Goal: Task Accomplishment & Management: Use online tool/utility

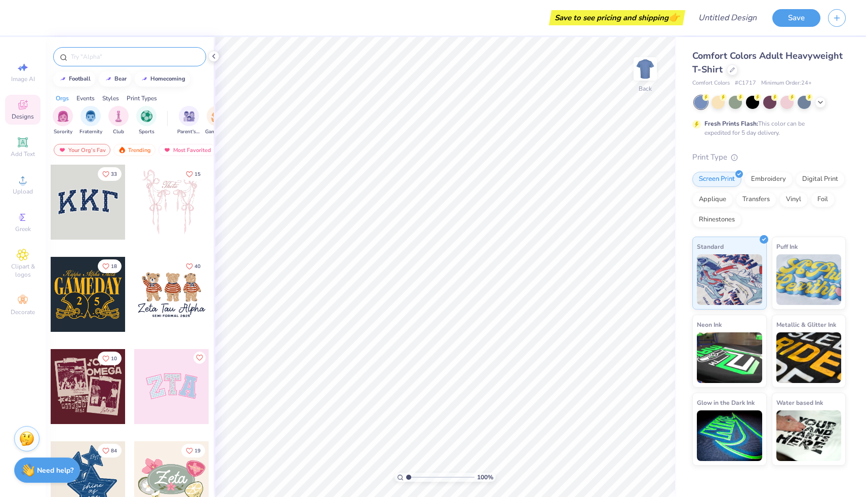
click at [86, 50] on div at bounding box center [129, 56] width 153 height 19
click at [86, 55] on input "text" at bounding box center [135, 57] width 130 height 10
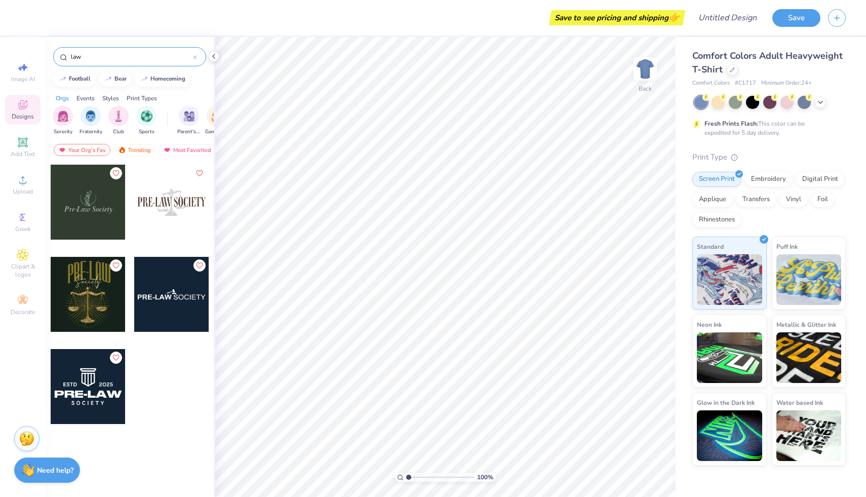
type input "law"
click at [96, 207] on div at bounding box center [88, 202] width 75 height 75
click at [92, 296] on div at bounding box center [88, 294] width 75 height 75
click at [179, 212] on div at bounding box center [171, 202] width 75 height 75
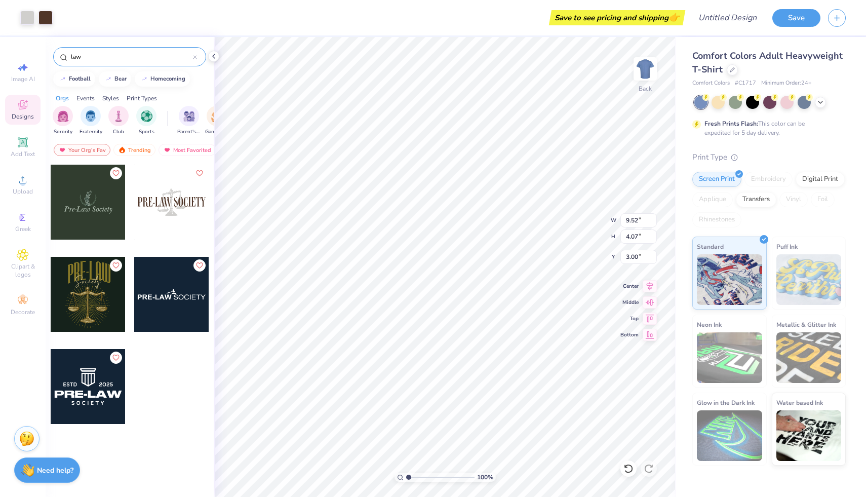
type input "8.32"
type input "7.32"
click at [195, 59] on icon at bounding box center [195, 57] width 4 height 4
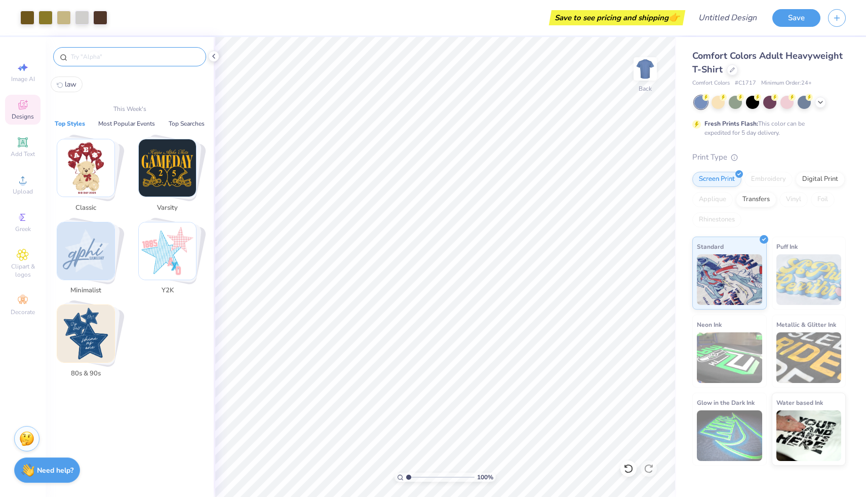
click at [153, 57] on input "text" at bounding box center [135, 57] width 130 height 10
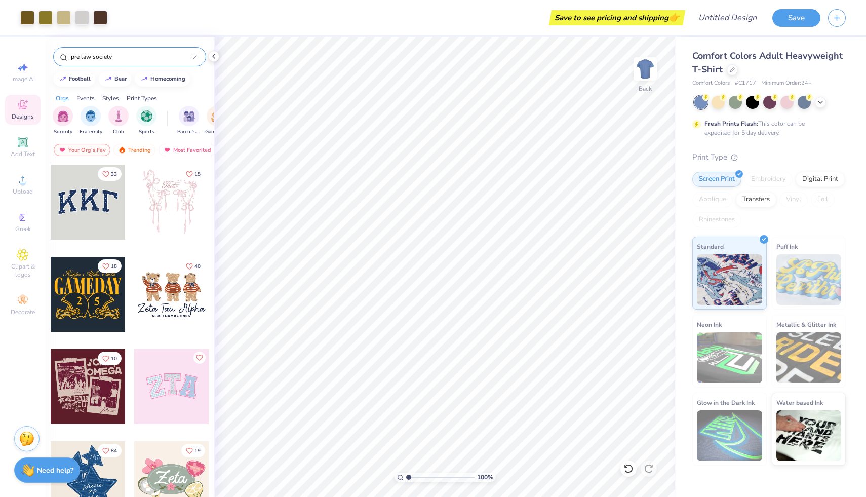
type input "pre law society"
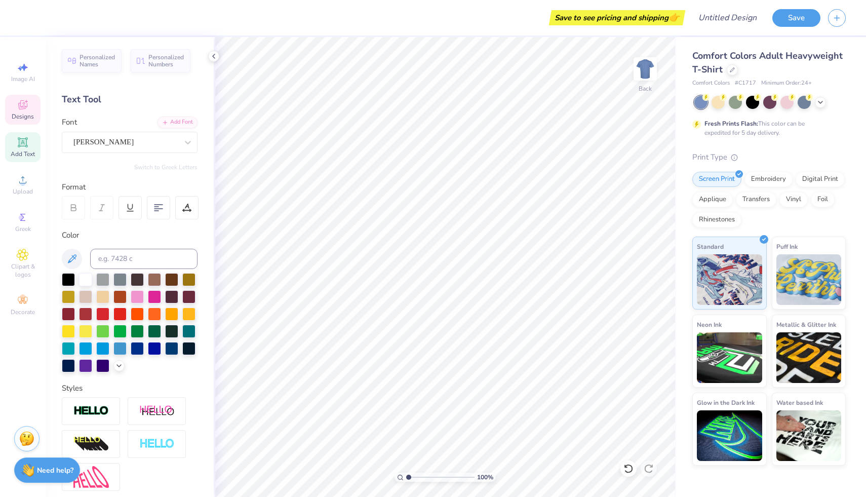
click at [24, 101] on icon at bounding box center [23, 105] width 12 height 12
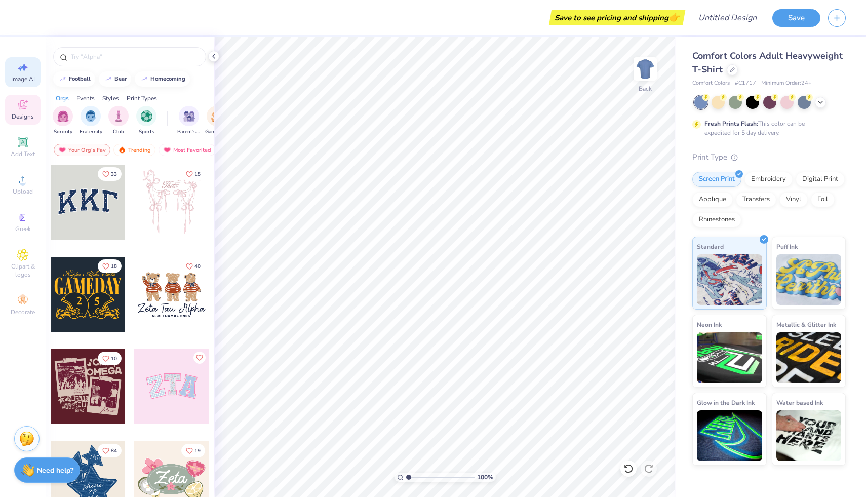
click at [23, 69] on icon at bounding box center [24, 68] width 7 height 8
select select "4"
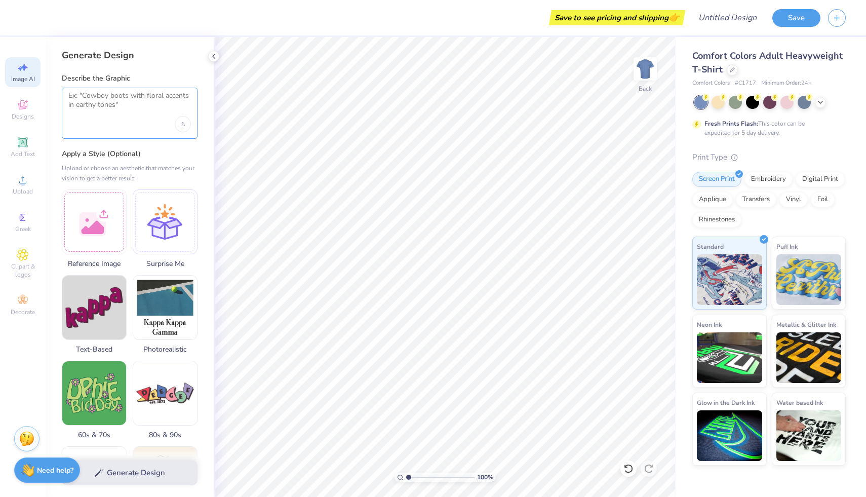
click at [106, 101] on textarea at bounding box center [129, 103] width 123 height 25
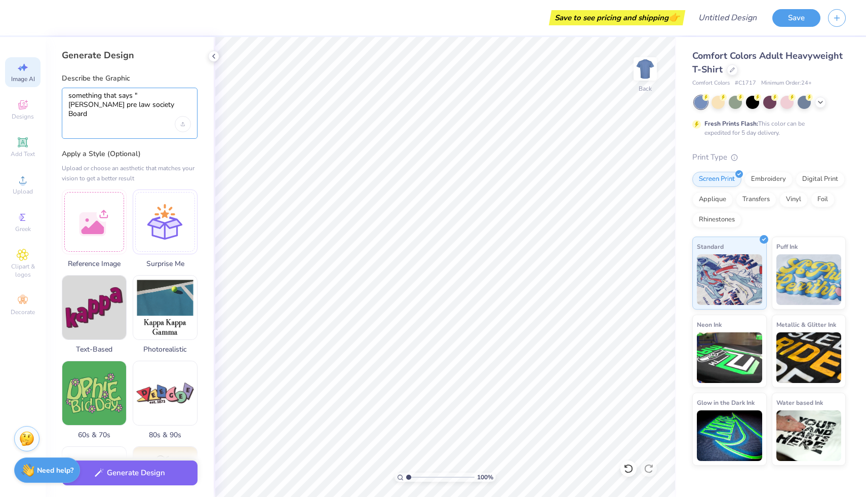
drag, startPoint x: 91, startPoint y: 106, endPoint x: 138, endPoint y: 99, distance: 47.7
click at [138, 99] on textarea "something that says "[PERSON_NAME] pre law society Board" at bounding box center [129, 103] width 123 height 25
click at [179, 94] on textarea "something that says "DPLS Board" at bounding box center [129, 103] width 123 height 25
drag, startPoint x: 118, startPoint y: 96, endPoint x: 37, endPoint y: 96, distance: 80.0
click at [37, 96] on div "Save to see pricing and shipping 👉 Design Title Save Image AI Designs Add Text …" at bounding box center [433, 248] width 866 height 497
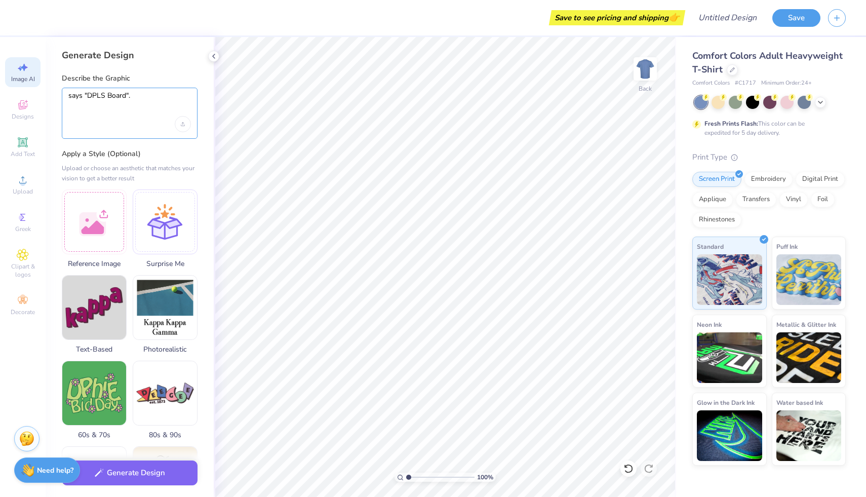
click at [134, 95] on textarea "says "DPLS Board"." at bounding box center [129, 103] width 123 height 25
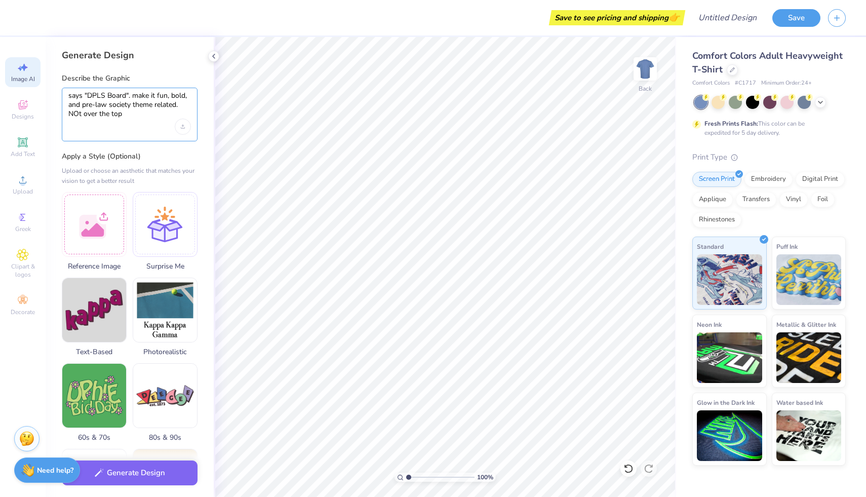
click at [79, 114] on textarea "says "DPLS Board". make it fun, bold, and pre-law society theme related. NOt ov…" at bounding box center [129, 105] width 123 height 28
click at [133, 113] on textarea "says "DPLS Board". make it fun, bold, and pre-law society theme related. Not ov…" at bounding box center [129, 105] width 123 height 28
type textarea "says "DPLS Board". make it fun, bold, and pre-law society theme related. Not ov…"
click at [134, 473] on button "Generate Design" at bounding box center [130, 470] width 136 height 25
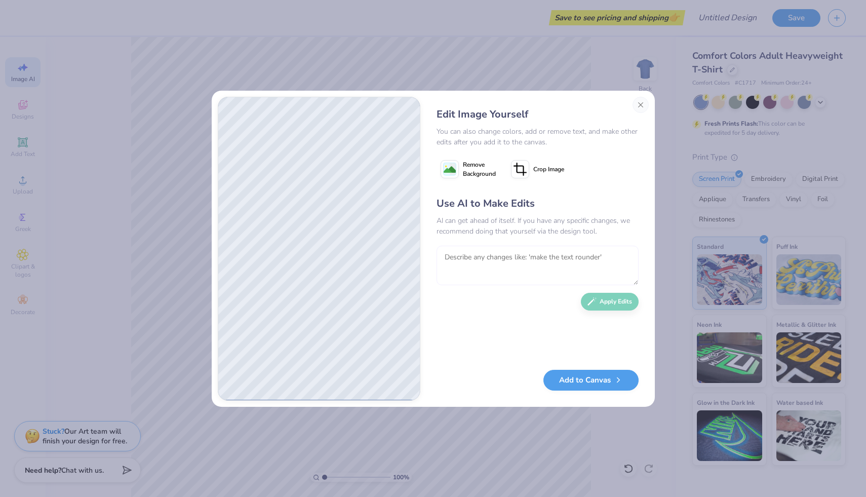
click at [587, 262] on textarea at bounding box center [538, 266] width 202 height 40
type textarea "Make the style more like greek life merch"
click at [622, 297] on button "Apply Edits" at bounding box center [610, 299] width 58 height 18
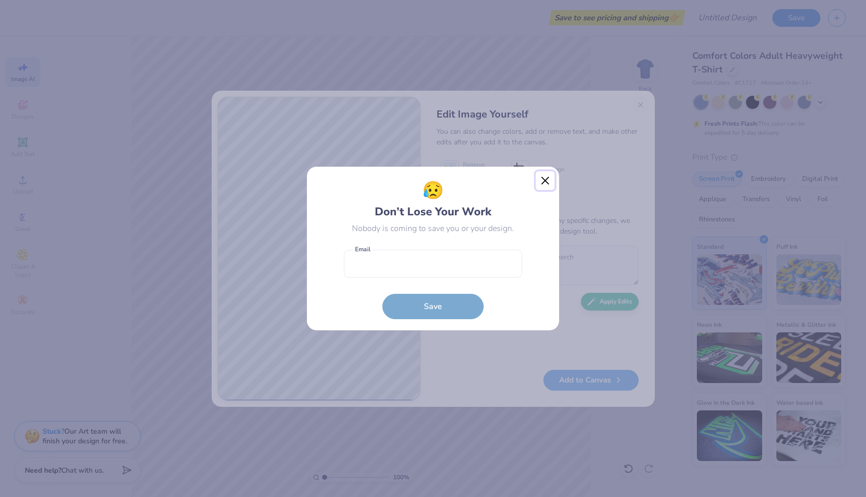
click at [544, 175] on button "Close" at bounding box center [545, 180] width 19 height 19
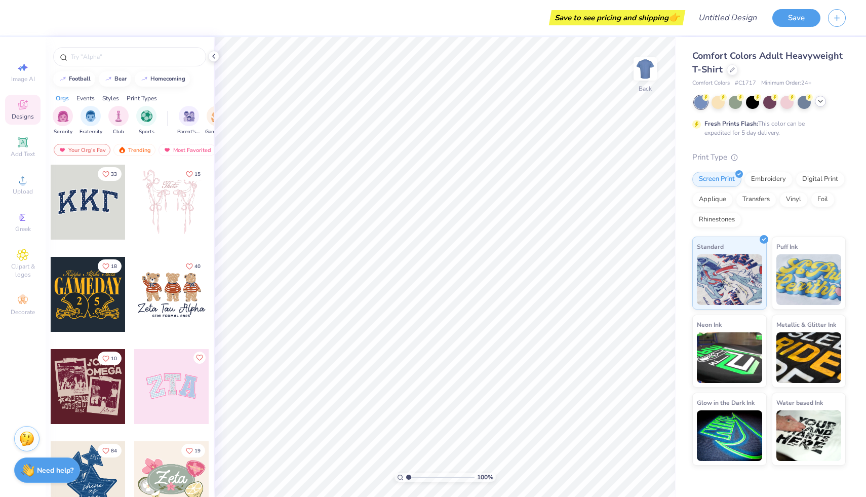
click at [822, 101] on icon at bounding box center [820, 101] width 8 height 8
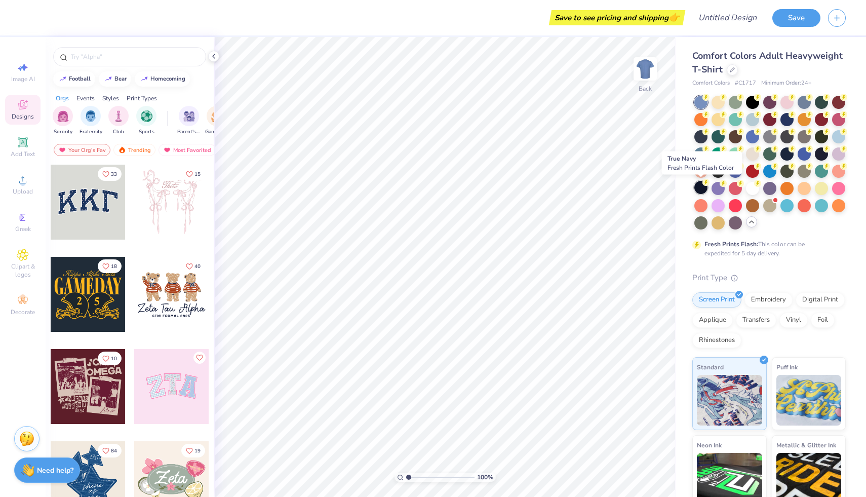
click at [704, 187] on div at bounding box center [700, 187] width 13 height 13
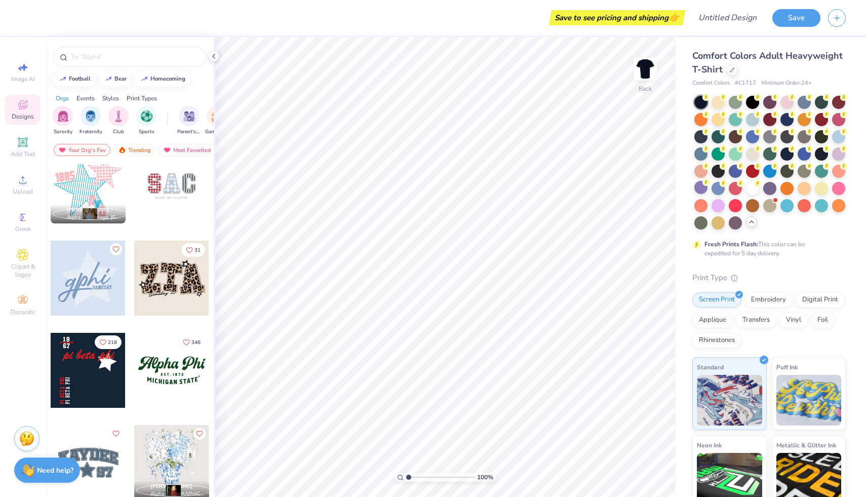
scroll to position [1015, 0]
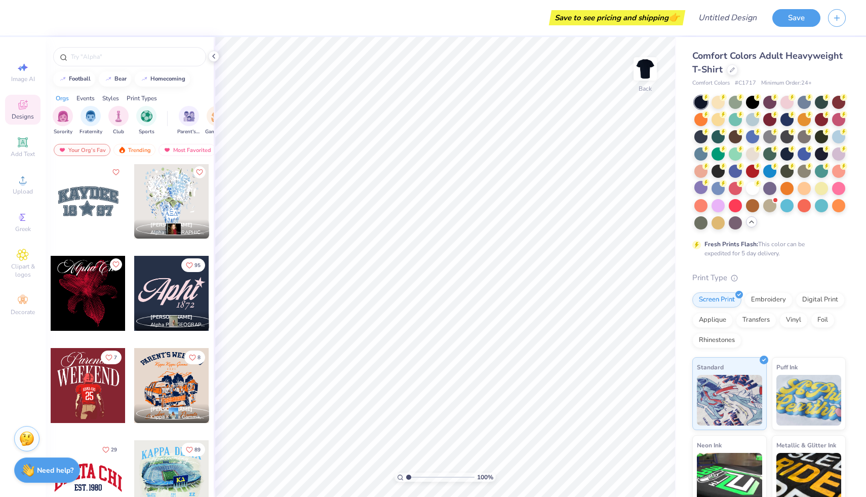
click at [157, 278] on div at bounding box center [171, 293] width 75 height 75
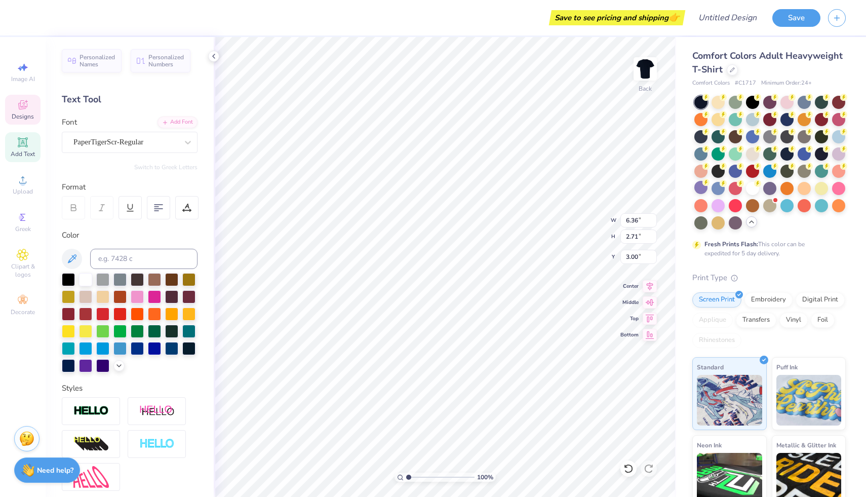
type textarea "DPLS"
type input "1.07"
type input "1.04"
type input "1.96"
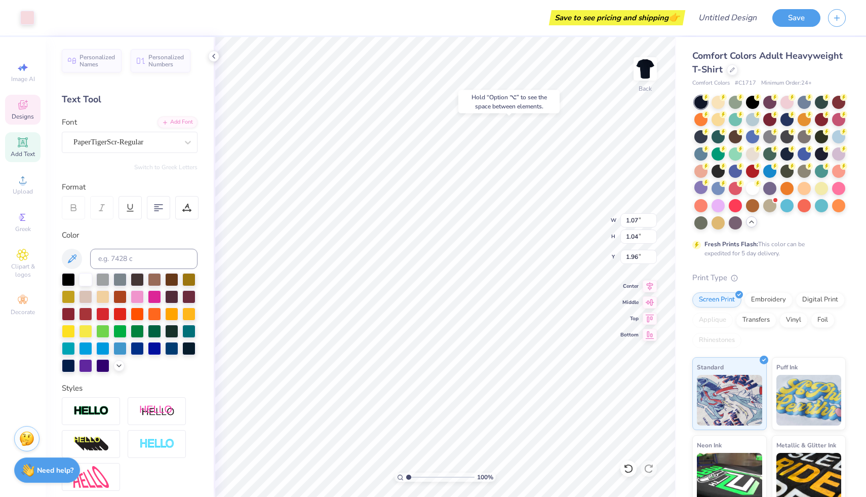
type input "1.82"
type input "0.94"
type input "6.08"
type textarea "0"
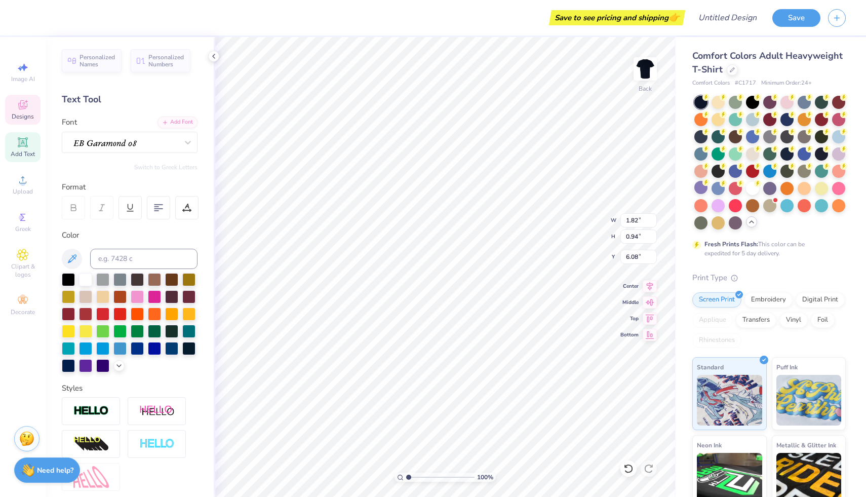
type textarea "2025"
click at [20, 81] on span "Image AI" at bounding box center [23, 79] width 24 height 8
select select "4"
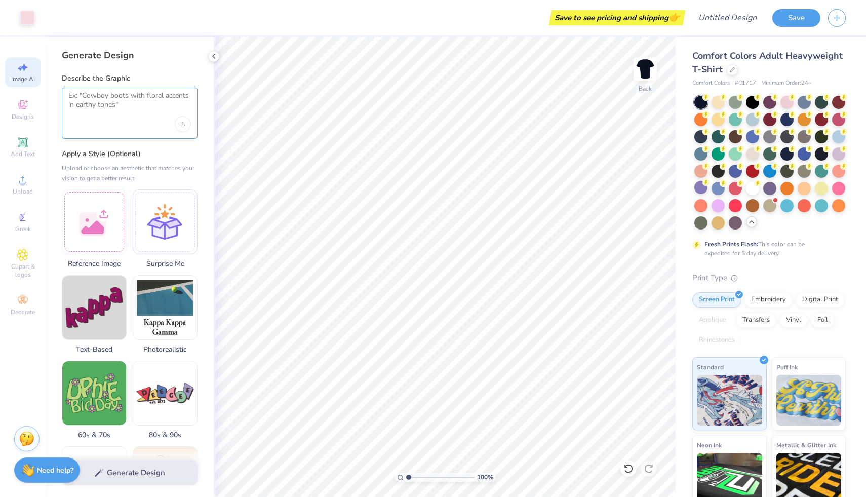
click at [108, 105] on textarea at bounding box center [129, 103] width 123 height 25
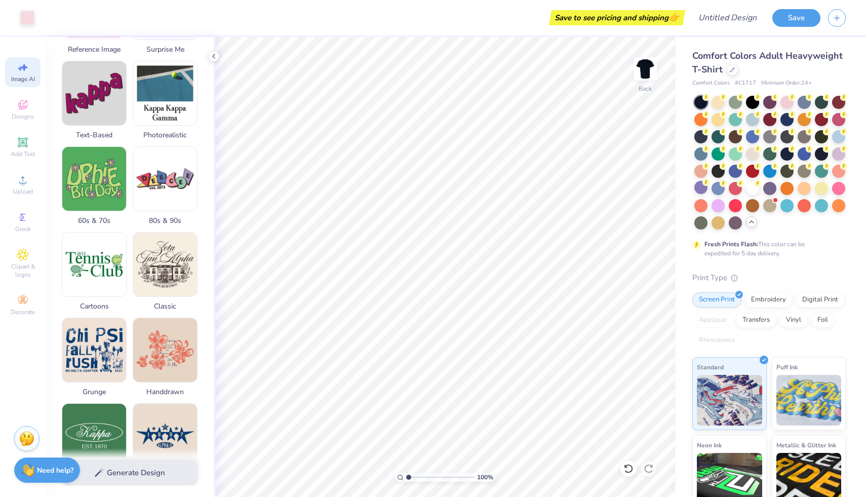
scroll to position [215, 0]
